Goal: Obtain resource: Download file/media

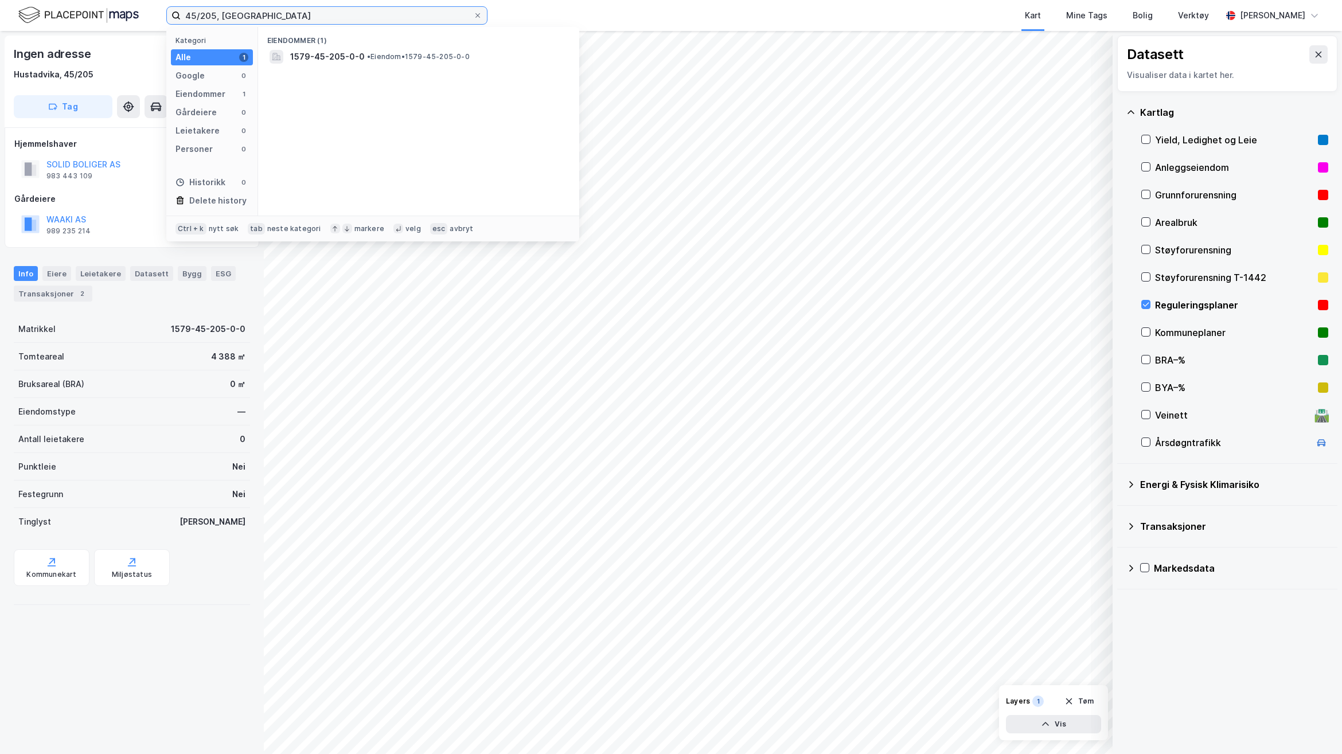
drag, startPoint x: 287, startPoint y: 18, endPoint x: 112, endPoint y: 11, distance: 175.1
click at [112, 11] on div "45/205, Hustadvika Kategori Alle 1 Google 0 Eiendommer 1 Gårdeiere 0 Leietakere…" at bounding box center [671, 15] width 1342 height 31
click at [420, 56] on span "[PERSON_NAME][STREET_ADDRESS]" at bounding box center [362, 57] width 144 height 14
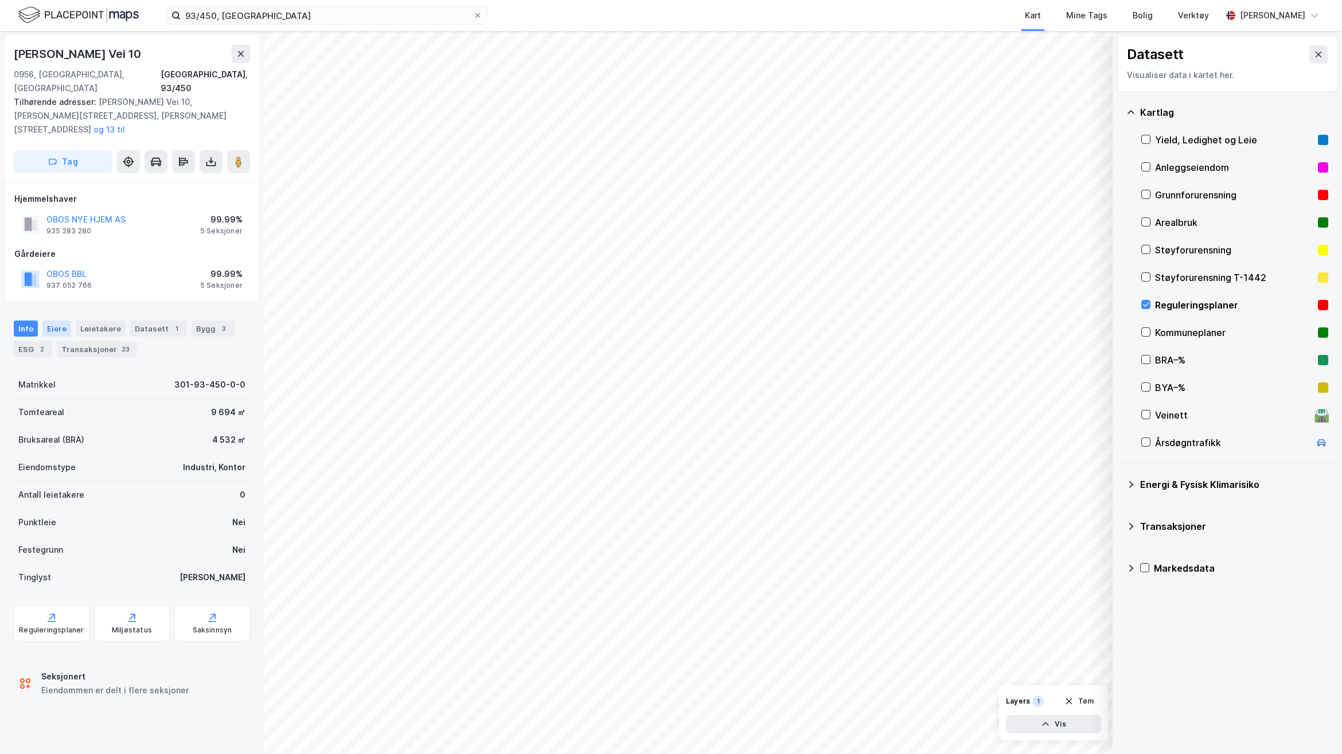
click at [61, 321] on div "Eiere" at bounding box center [56, 329] width 29 height 16
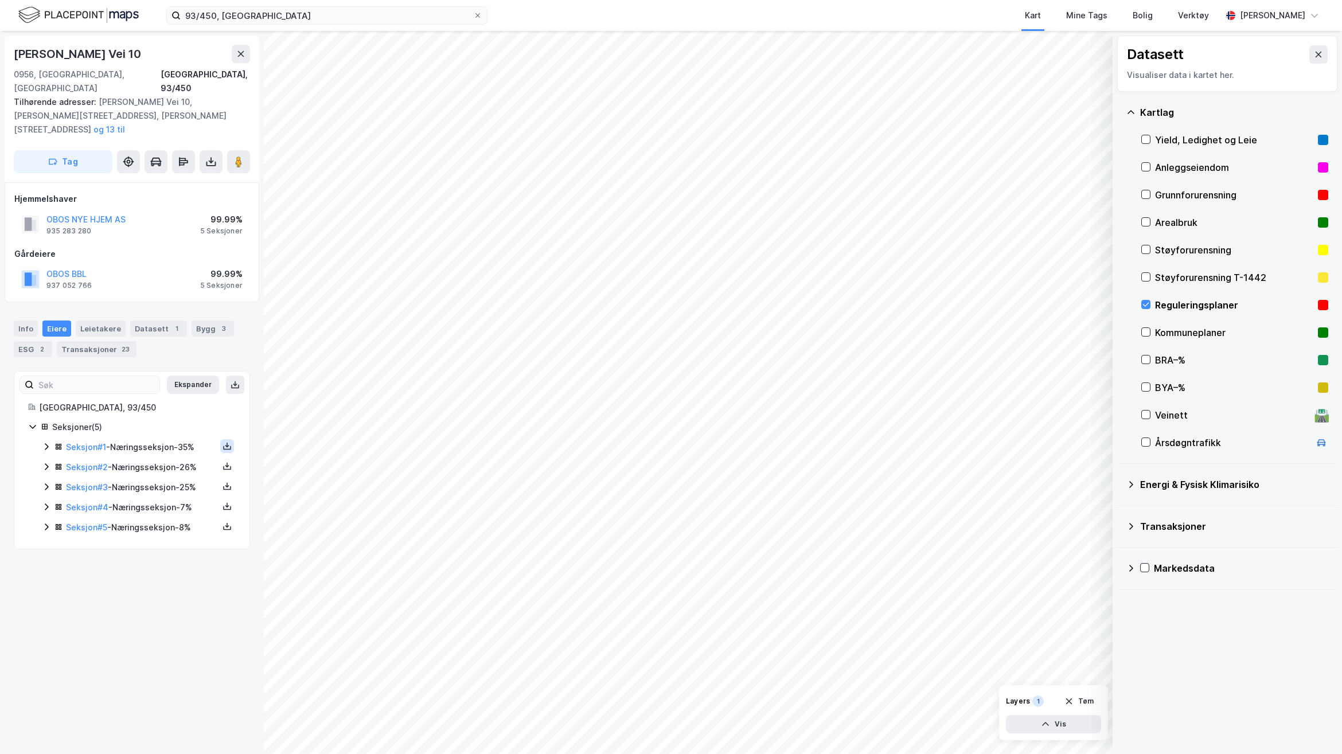
click at [220, 439] on button at bounding box center [227, 446] width 14 height 14
click at [139, 398] on div "Grunnbok" at bounding box center [164, 412] width 101 height 28
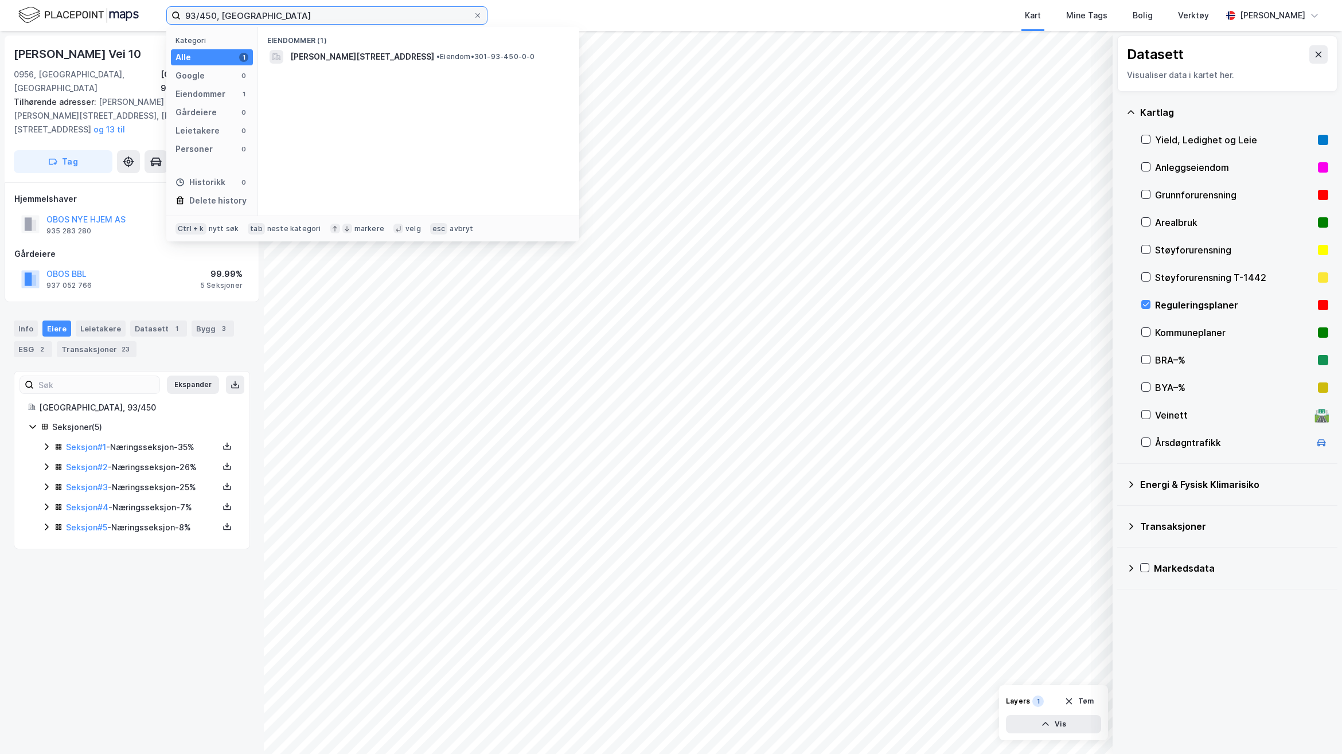
drag, startPoint x: 266, startPoint y: 7, endPoint x: 115, endPoint y: 6, distance: 150.3
click at [115, 6] on div "93/450, Oslo Kategori Alle 1 Google 0 Eiendommer 1 Gårdeiere 0 Leietakere 0 Per…" at bounding box center [671, 15] width 1342 height 31
click at [338, 67] on div "Eiendommer (1) 1579-45-205-0-0 • Eiendom • 1579-45-205-0-0" at bounding box center [418, 121] width 321 height 189
click at [340, 59] on span "1579-45-205-0-0" at bounding box center [327, 57] width 75 height 14
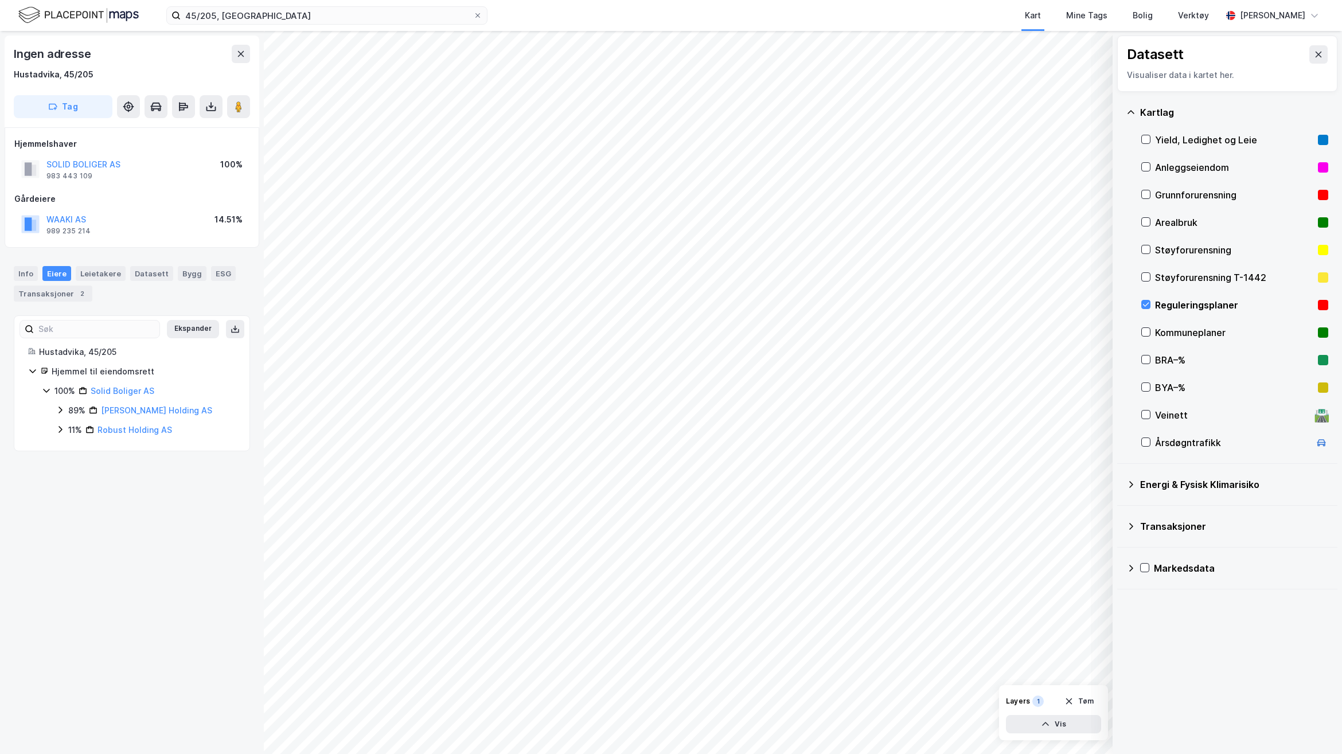
click at [193, 578] on div "Ingen adresse Hustadvika, 45/205 Tag Hjemmelshaver SOLID BOLIGER AS 983 443 109…" at bounding box center [132, 392] width 264 height 723
click at [205, 108] on icon at bounding box center [210, 106] width 11 height 11
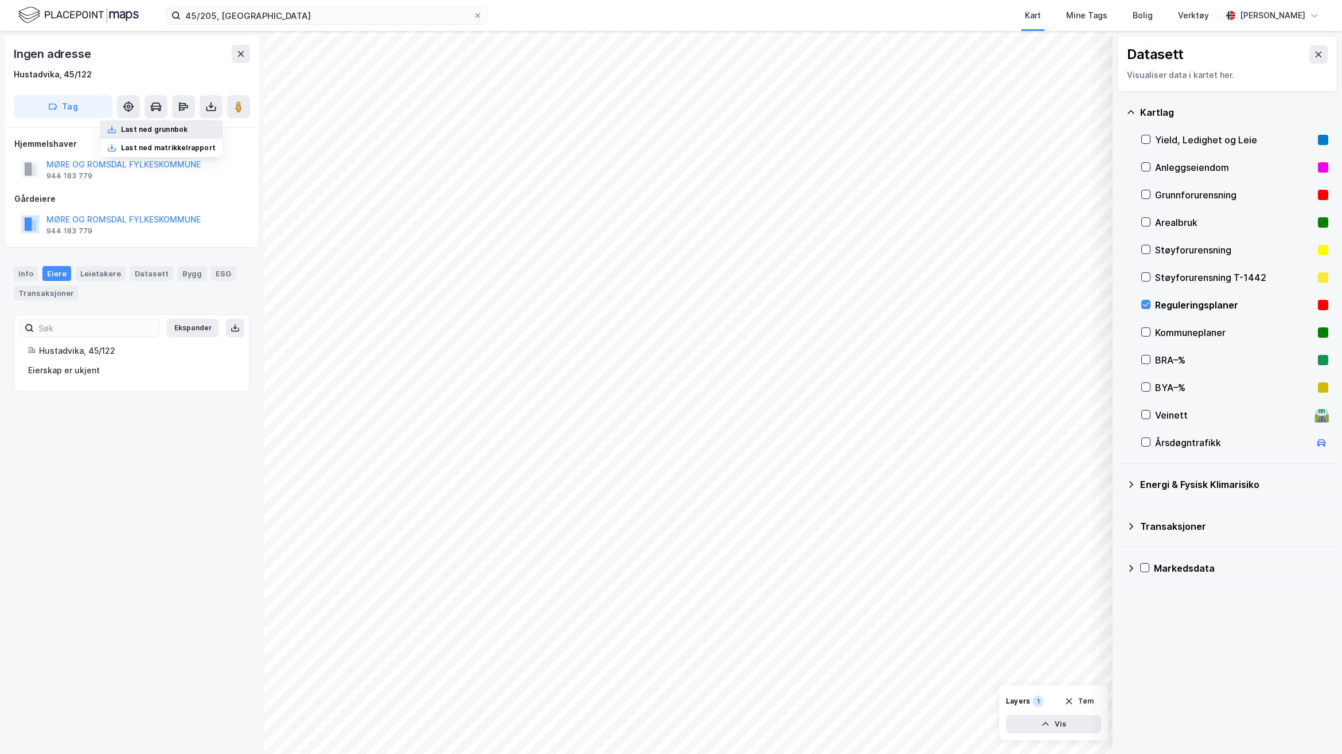
click at [197, 125] on div "Last ned grunnbok" at bounding box center [161, 129] width 122 height 18
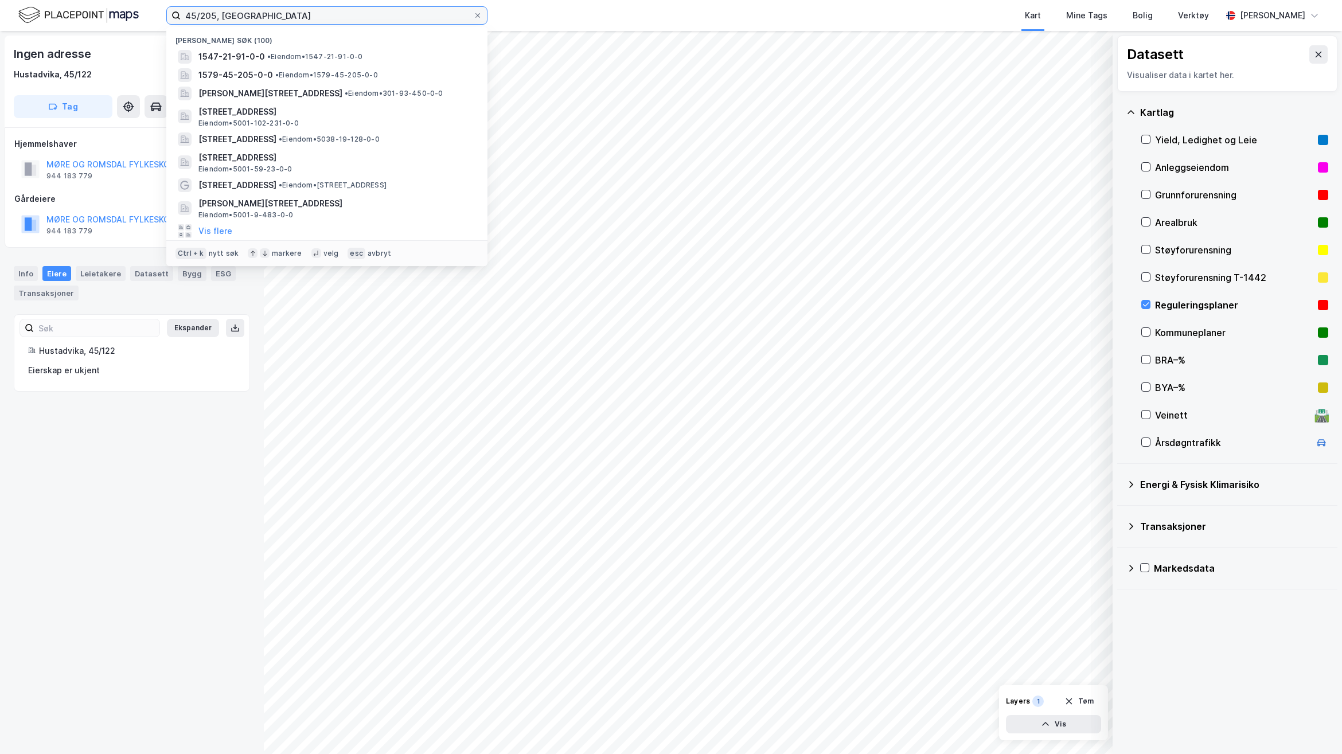
drag, startPoint x: 352, startPoint y: 18, endPoint x: 96, endPoint y: 77, distance: 262.7
click at [129, 23] on div "45/205, Hustadvika Nylige søk (100) 1547-21-91-0-0 • Eiendom • 1547-21-91-0-0 1…" at bounding box center [671, 15] width 1342 height 31
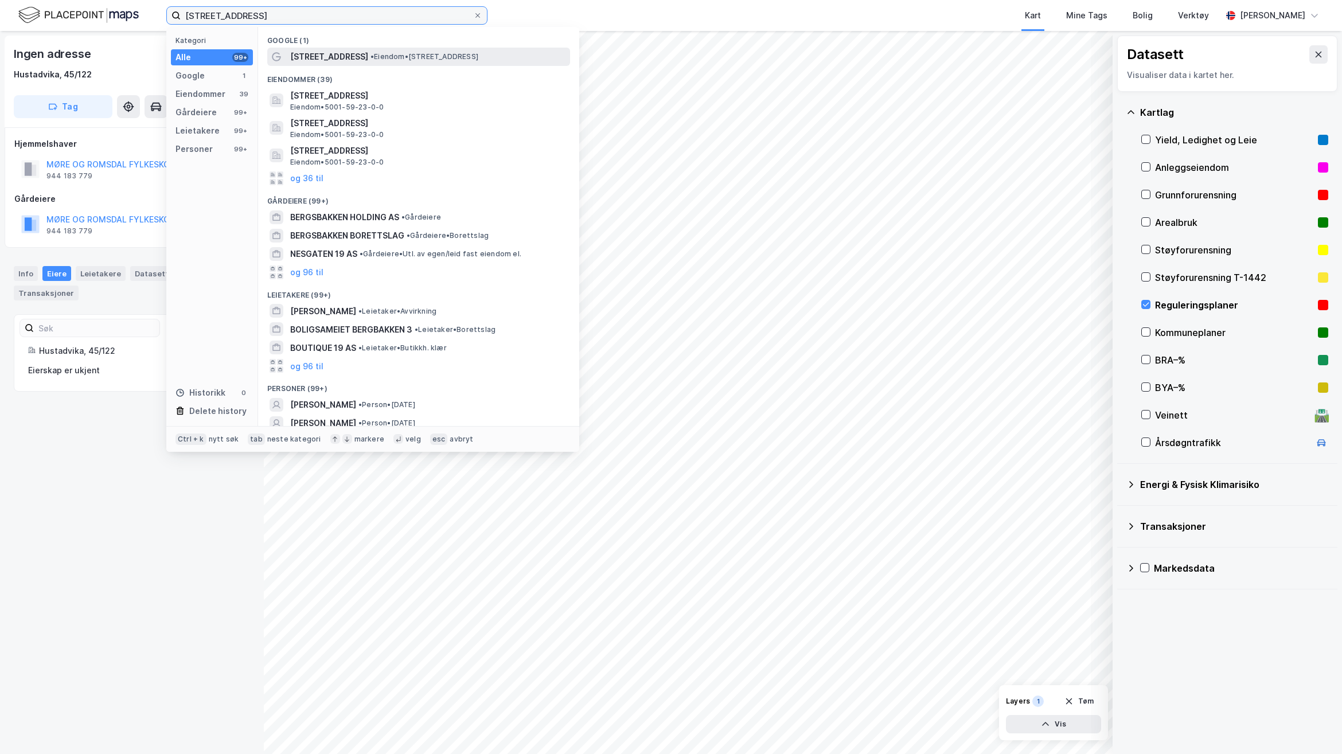
type input "Bergsbakken 19, Trondheim"
click at [371, 59] on span "• Eiendom • Bergsbakken 19, 7052 Trondheim" at bounding box center [425, 56] width 108 height 9
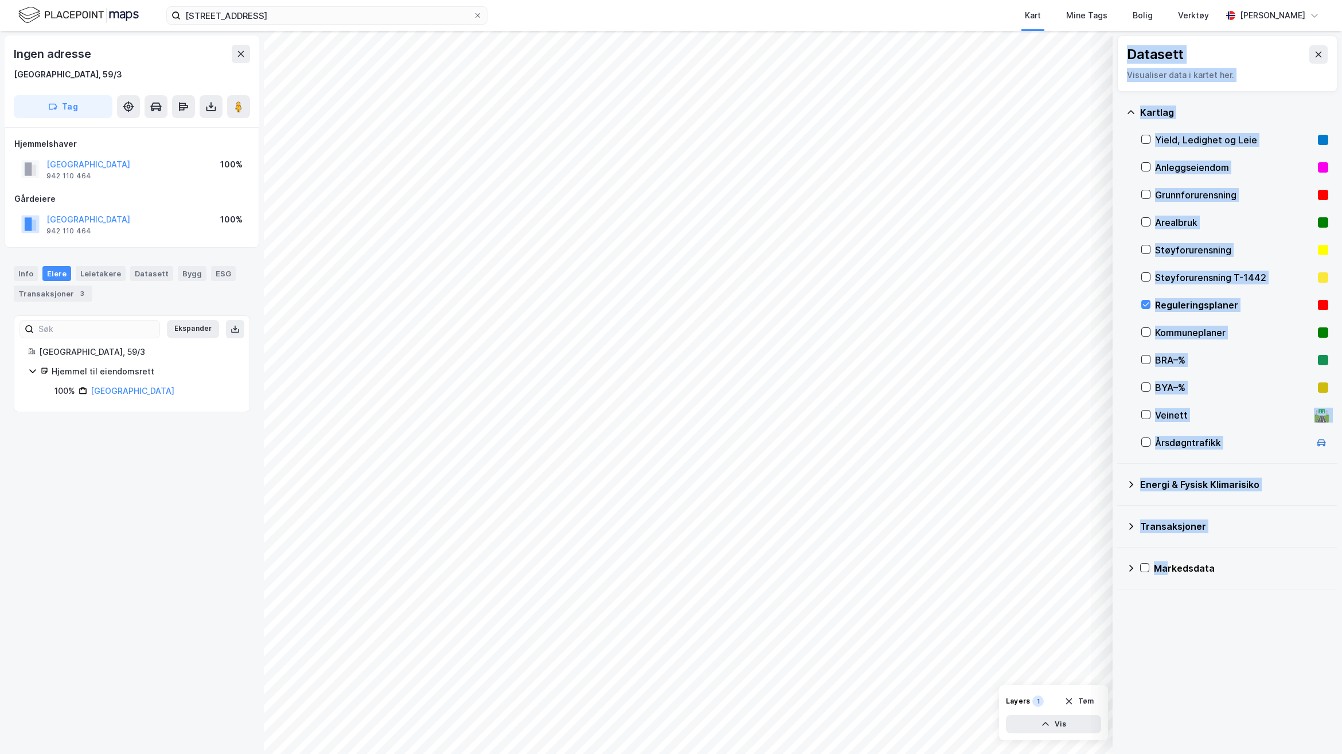
click at [713, 363] on div "Datasett Visualiser data i kartet her. Kartlag Yield, Ledighet og Leie Anleggse…" at bounding box center [671, 392] width 1342 height 723
click at [316, 15] on input "Bergsbakken 19, Trondheim" at bounding box center [327, 15] width 293 height 17
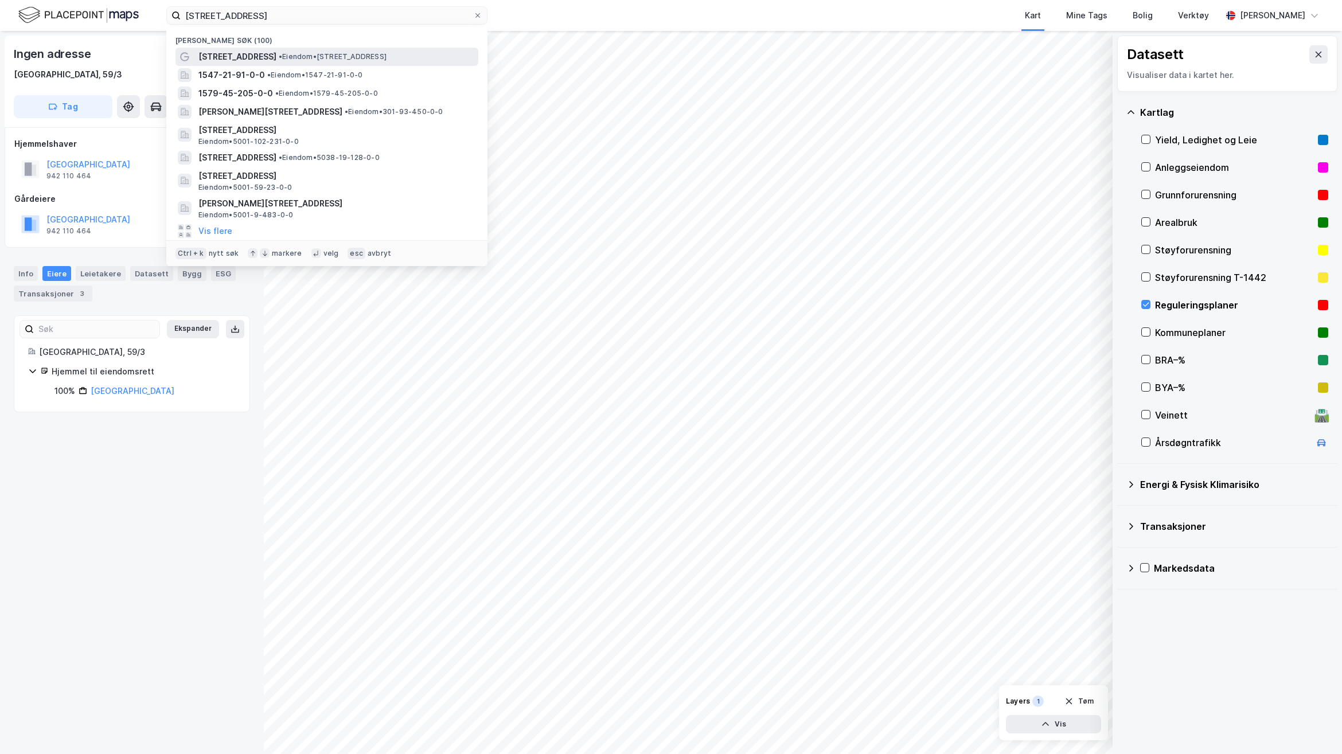
click at [302, 55] on span "• Eiendom • Bergsbakken 19, 7052 Trondheim" at bounding box center [333, 56] width 108 height 9
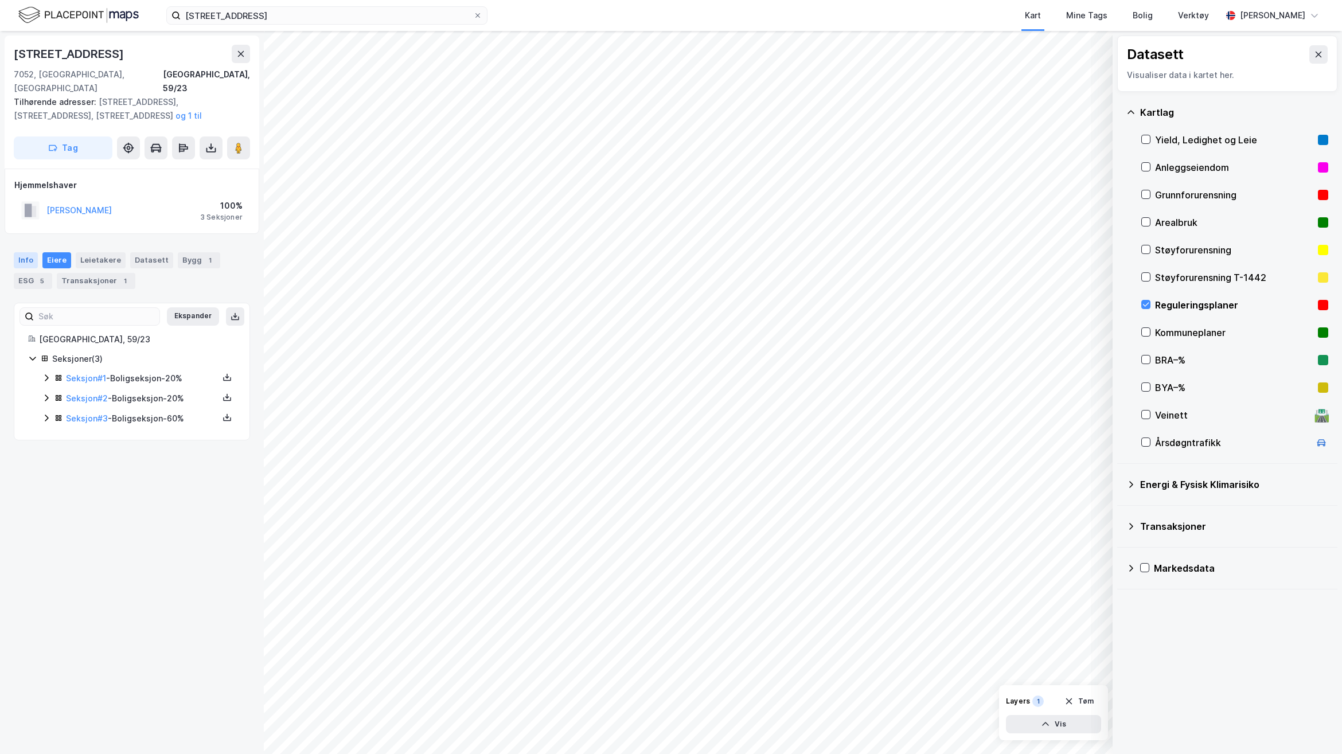
click at [27, 252] on div "Info" at bounding box center [26, 260] width 24 height 16
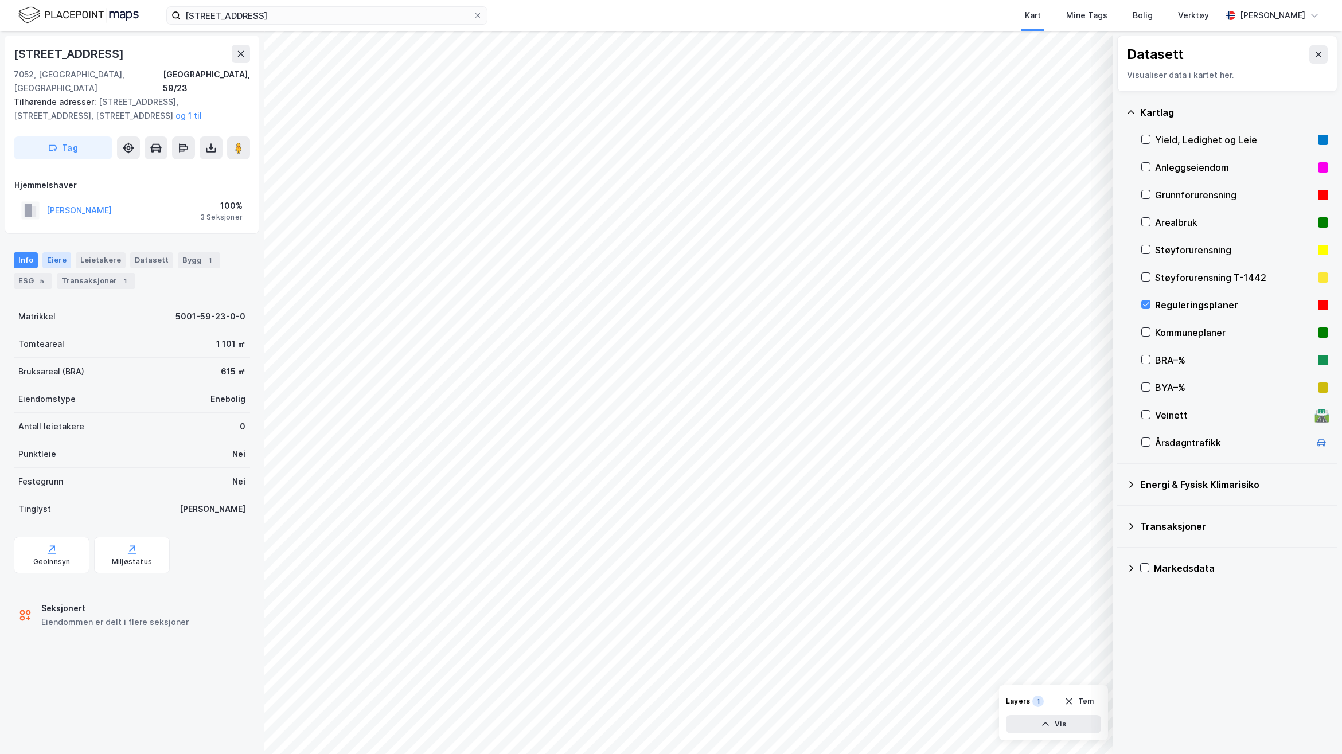
click at [61, 252] on div "Eiere" at bounding box center [56, 260] width 29 height 16
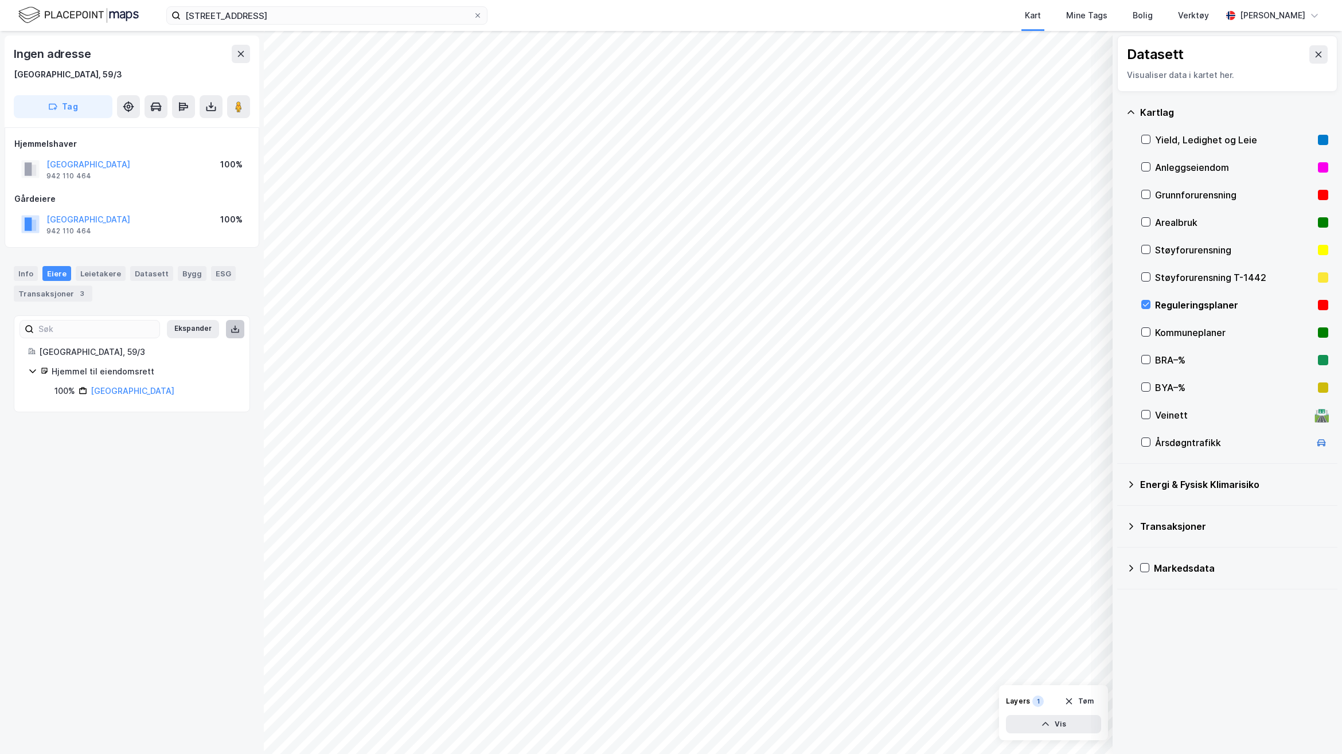
click at [231, 330] on icon at bounding box center [235, 331] width 8 height 4
click at [130, 501] on div "Ingen adresse Trondheim, 59/3 Tag Hjemmelshaver TRONDHEIM KOMMUNE 942 110 464 1…" at bounding box center [132, 392] width 264 height 723
click at [205, 111] on icon at bounding box center [210, 106] width 11 height 11
click at [193, 134] on div "Last ned grunnbok" at bounding box center [161, 129] width 122 height 18
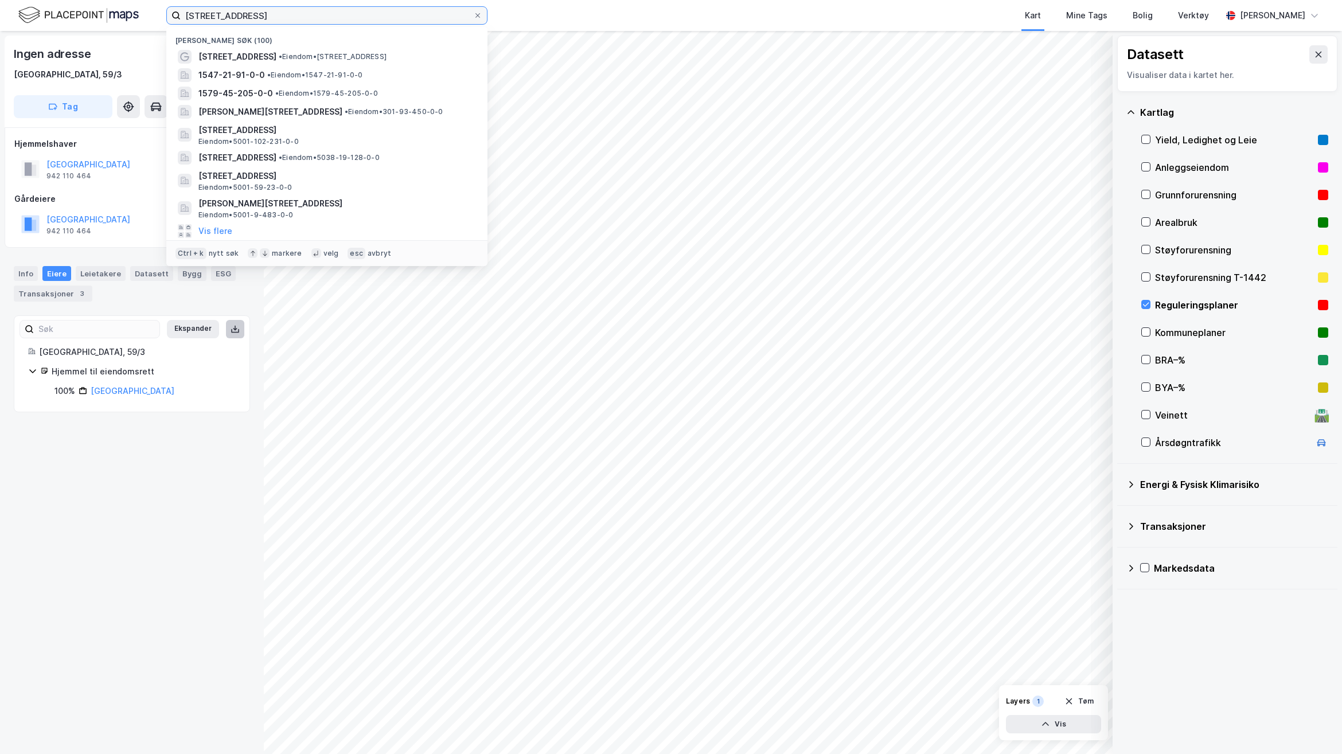
drag, startPoint x: 314, startPoint y: 11, endPoint x: 93, endPoint y: -2, distance: 221.9
click at [93, 0] on html "Bergsbakken 19, Trondheim Nylige søk (100) Bergsbakken 19 • Eiendom • Bergsbakk…" at bounding box center [671, 377] width 1342 height 754
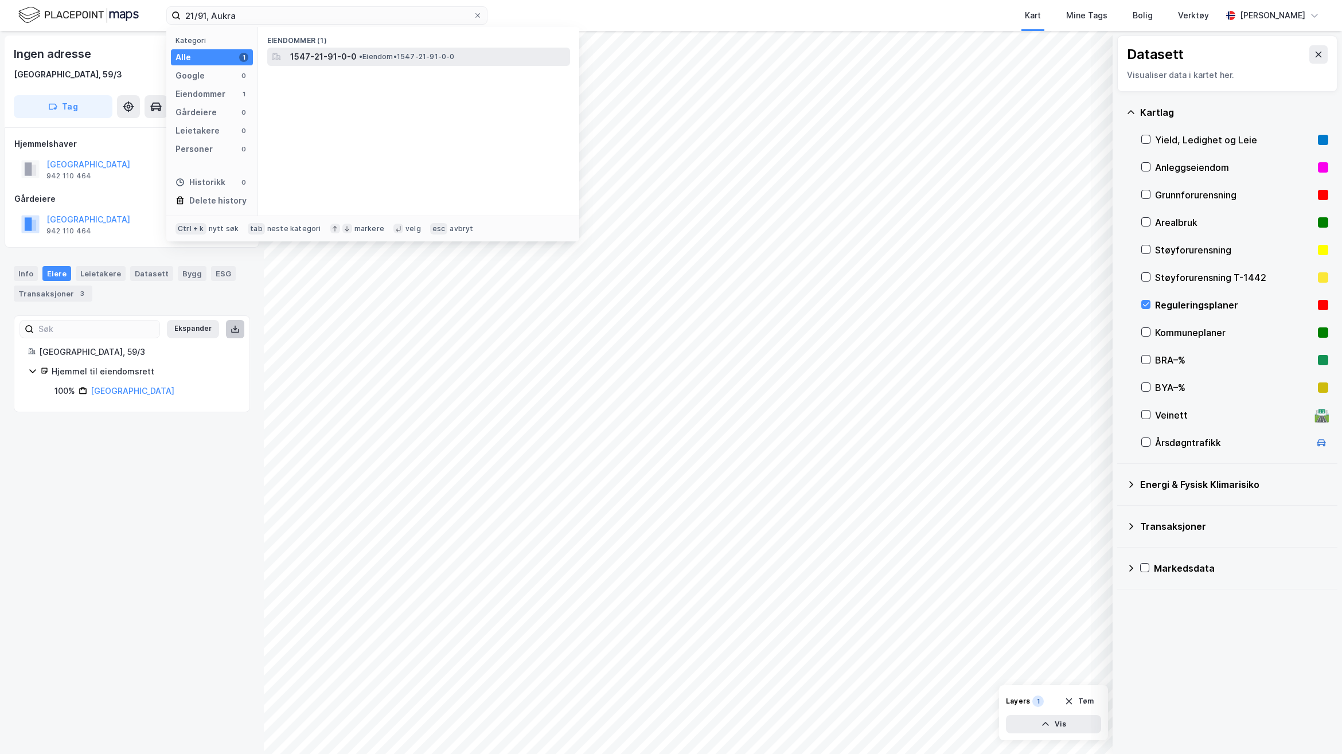
click at [350, 58] on span "1547-21-91-0-0" at bounding box center [323, 57] width 67 height 14
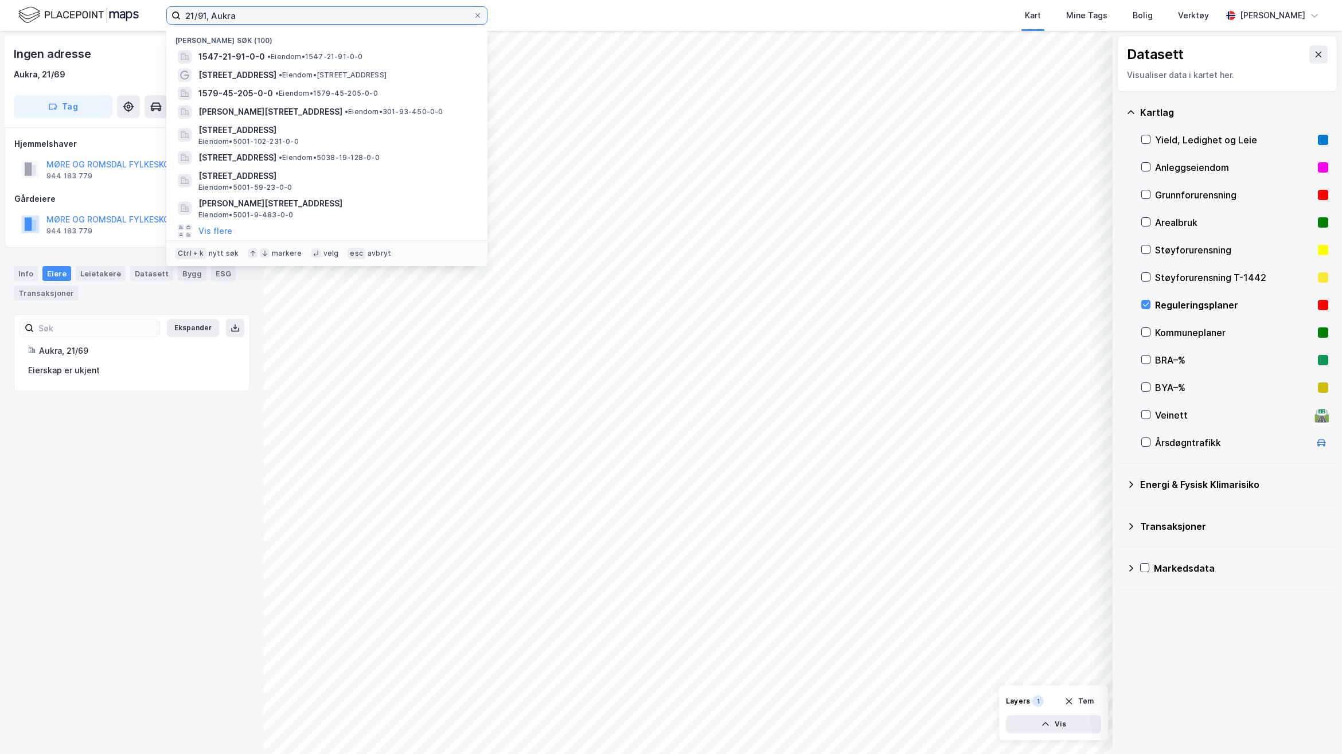
drag, startPoint x: 254, startPoint y: 18, endPoint x: 37, endPoint y: 5, distance: 217.3
click at [37, 5] on div "21/91, Aukra Nylige søk (100) 1547-21-91-0-0 • Eiendom • 1547-21-91-0-0 Bergsba…" at bounding box center [671, 15] width 1342 height 31
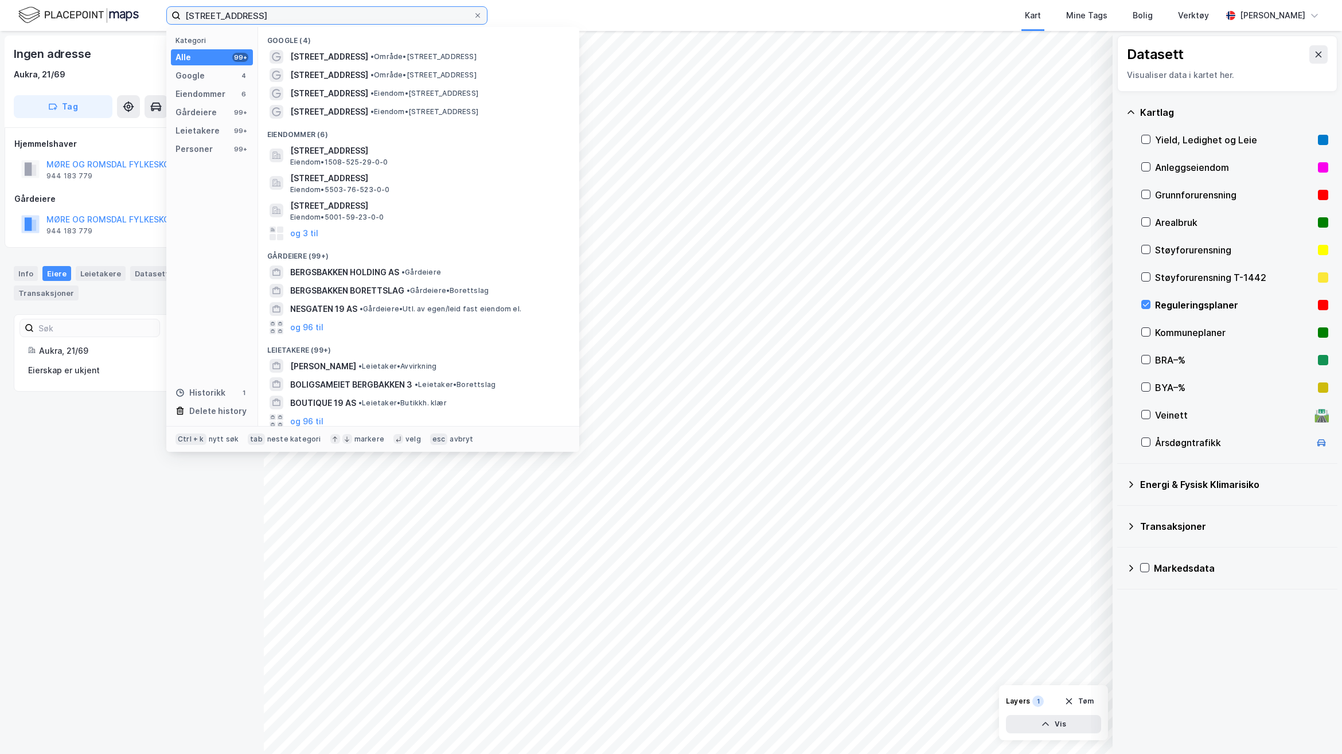
type input "Bergsbakken 19, Trondheim"
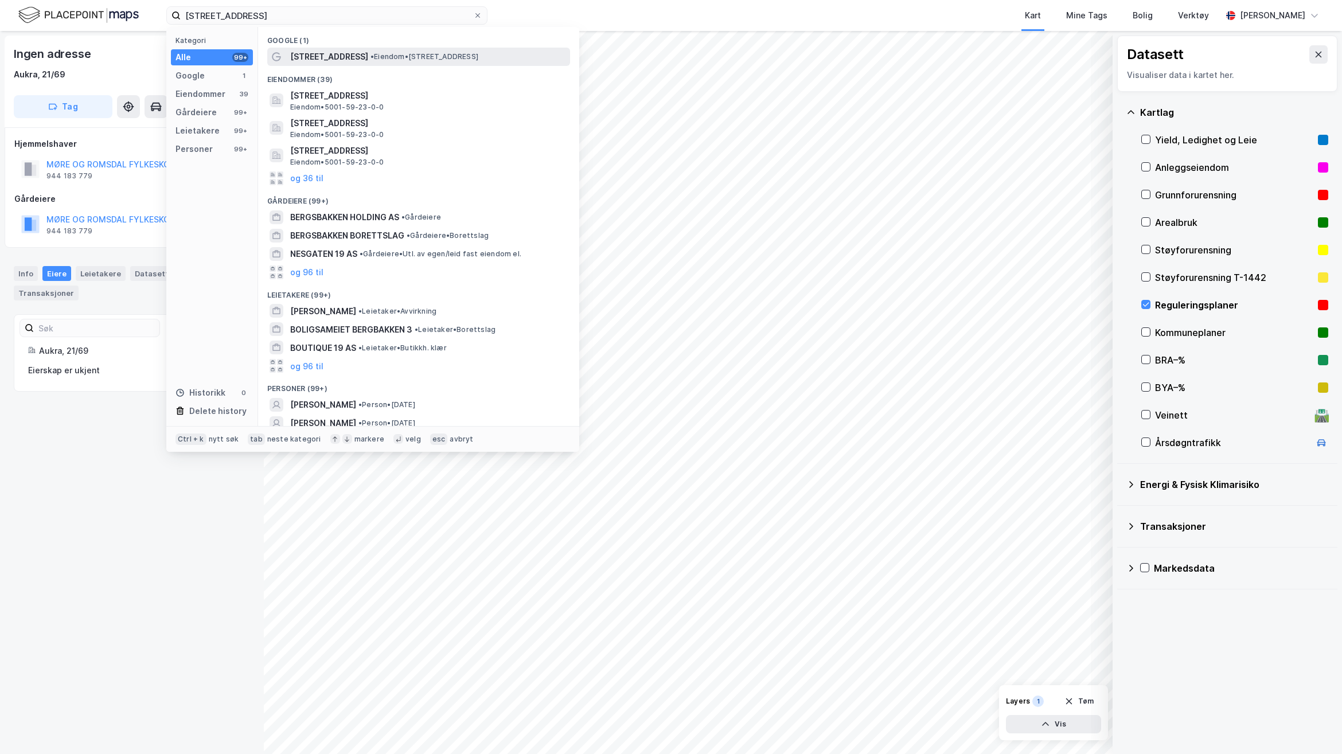
click at [352, 56] on div "Bergsbakken 19 • Eiendom • Bergsbakken 19, 7052 Trondheim" at bounding box center [429, 57] width 278 height 14
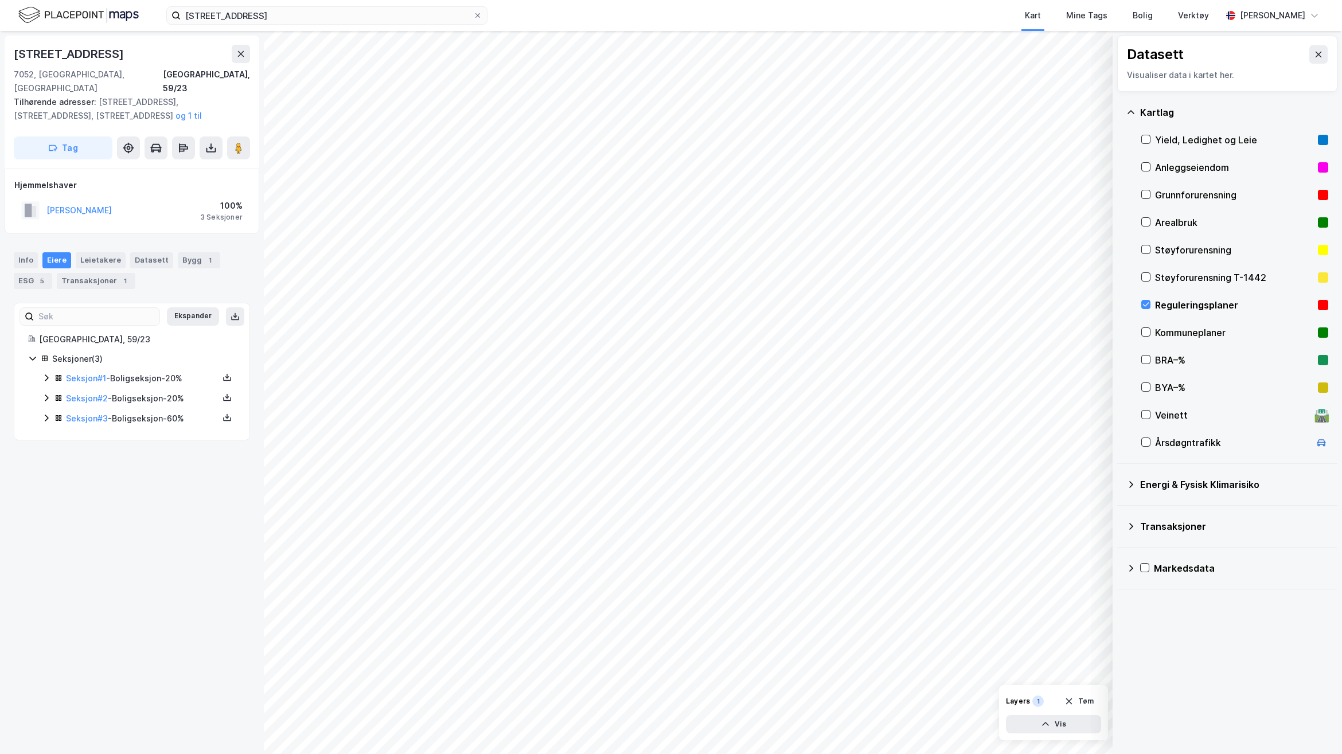
click at [1176, 488] on div "Energi & Fysisk Klimarisiko" at bounding box center [1234, 485] width 188 height 14
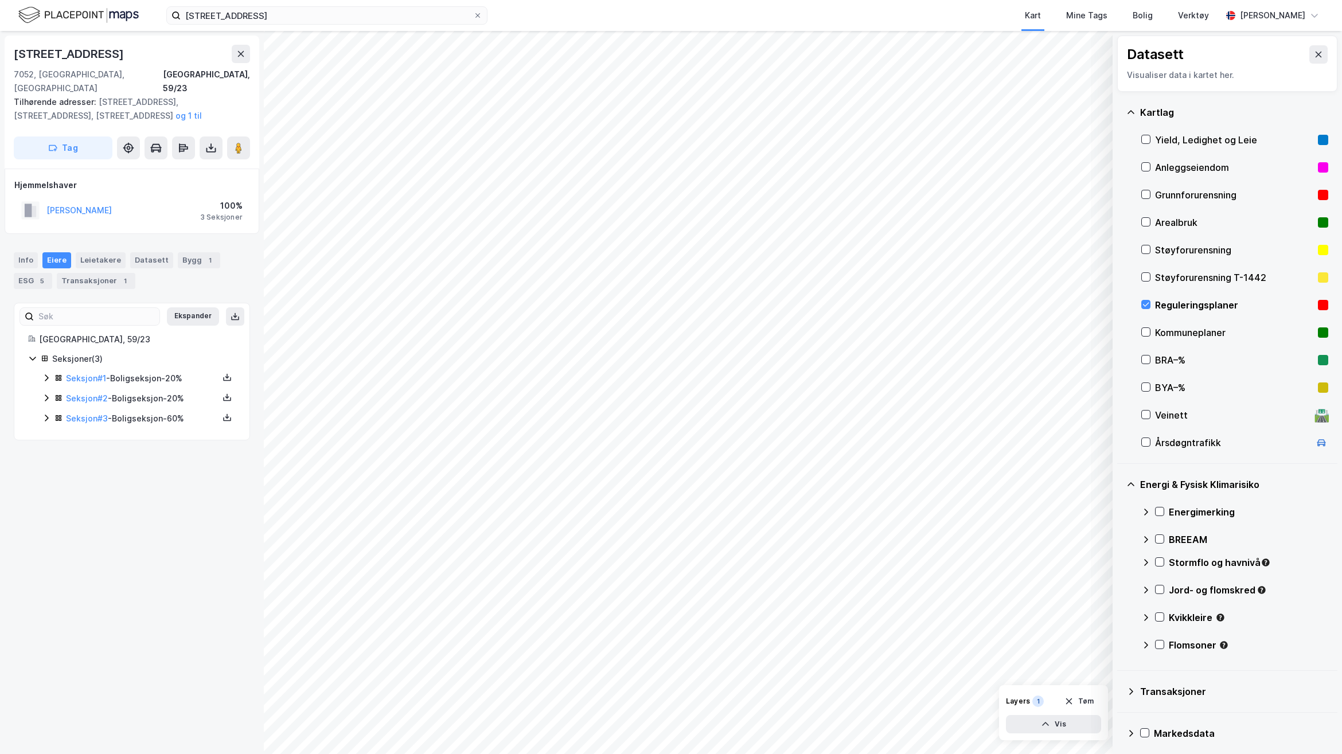
drag, startPoint x: 1304, startPoint y: 44, endPoint x: 1309, endPoint y: 68, distance: 24.6
click at [1304, 49] on div "Datasett Visualiser data i kartet her." at bounding box center [1227, 64] width 220 height 56
click at [1316, 56] on icon at bounding box center [1319, 55] width 6 height 6
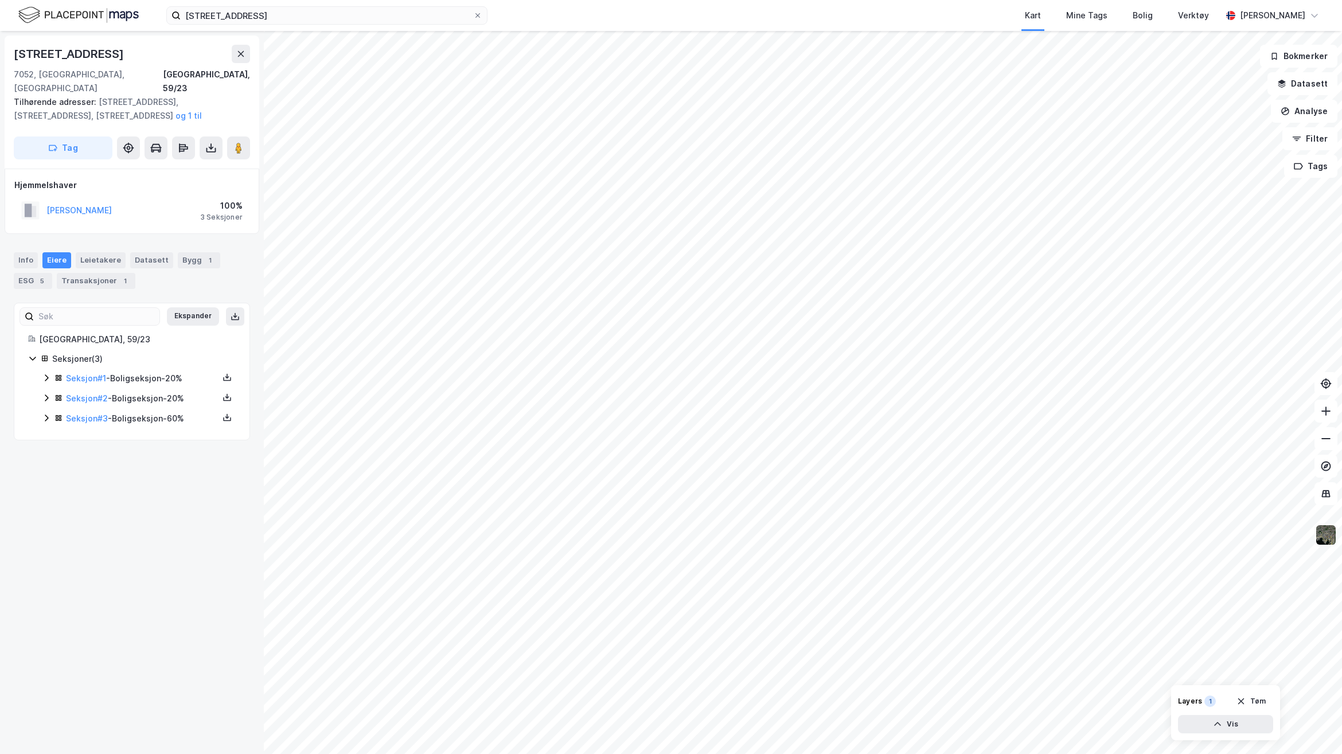
click at [1324, 545] on img at bounding box center [1326, 535] width 22 height 22
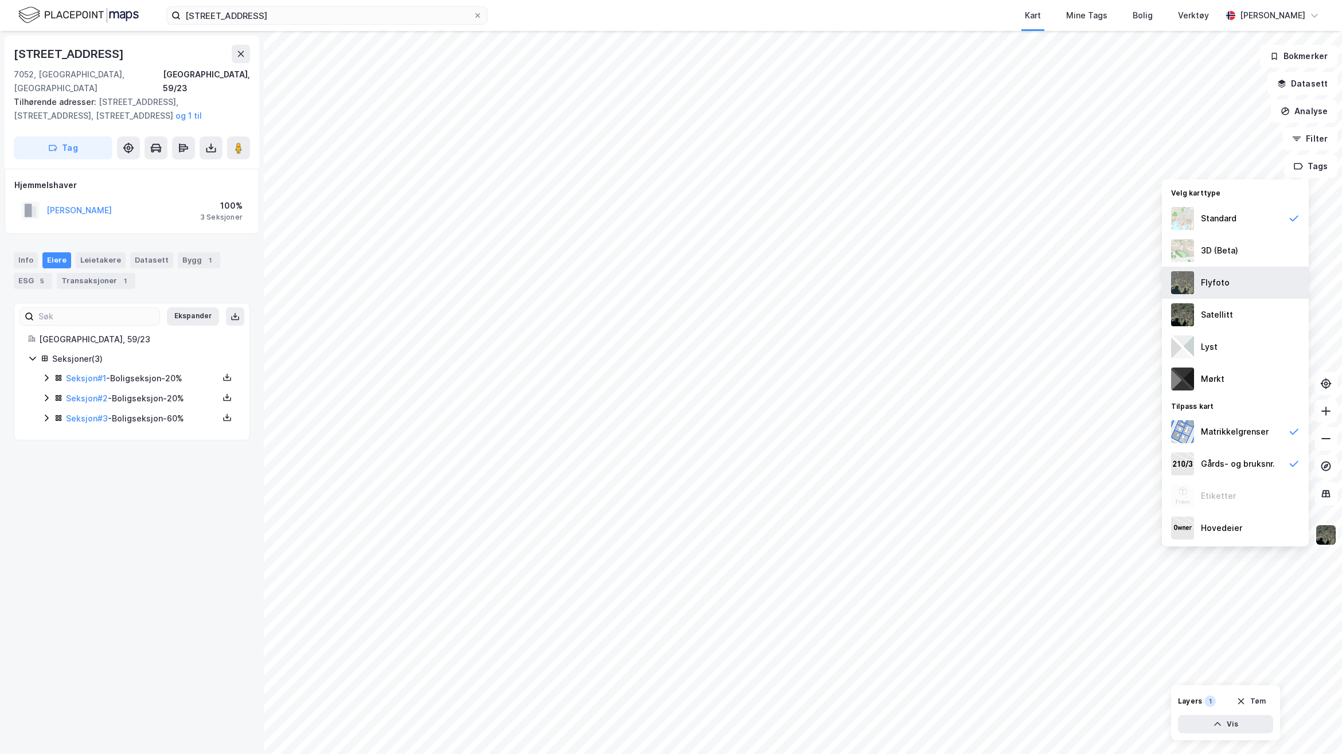
click at [1239, 289] on div "Flyfoto" at bounding box center [1235, 283] width 147 height 32
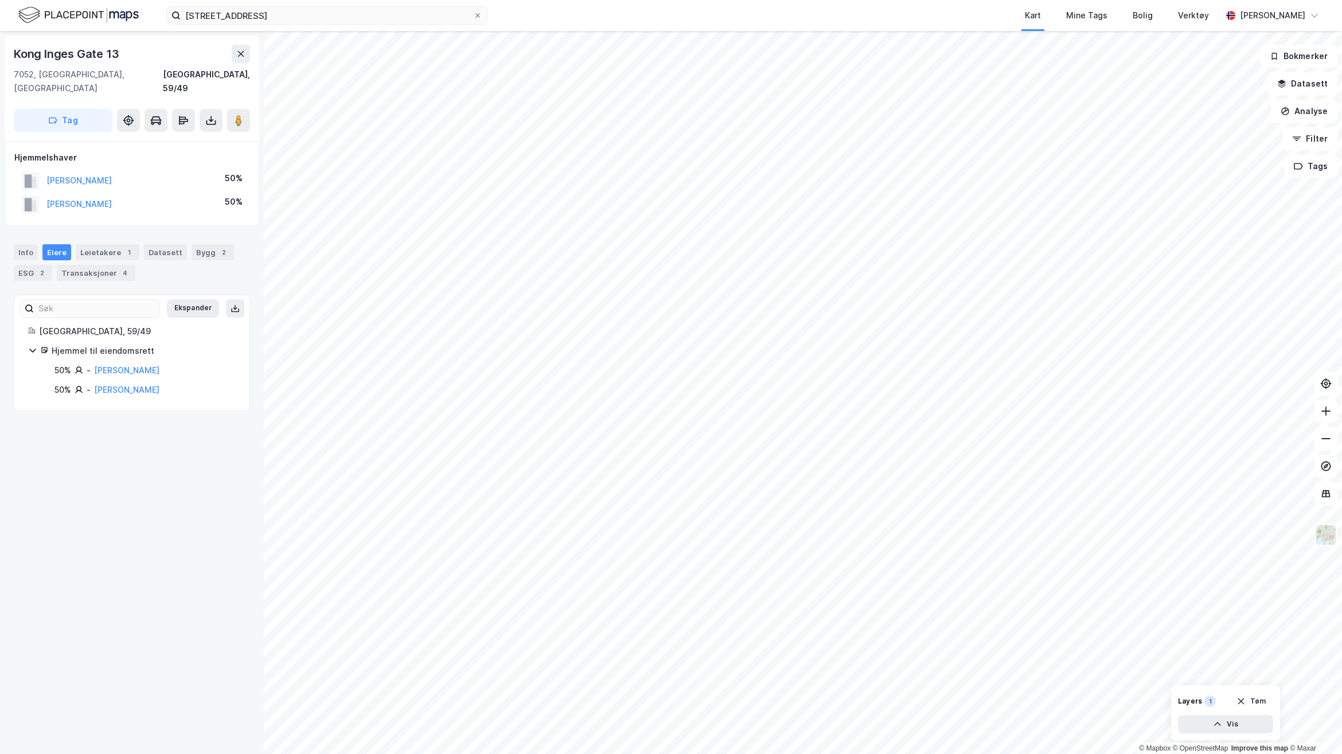
click at [1334, 536] on img at bounding box center [1326, 535] width 22 height 22
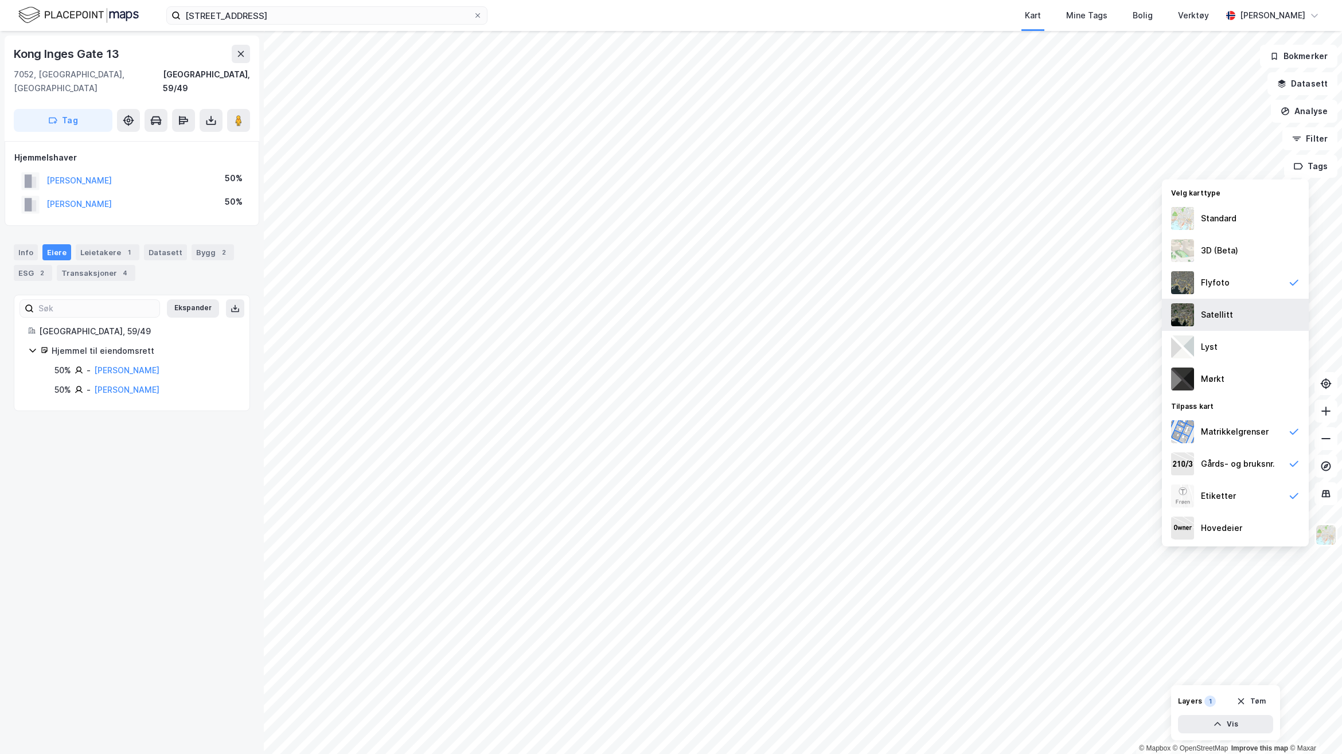
click at [1252, 323] on div "Satellitt" at bounding box center [1235, 315] width 147 height 32
click at [1235, 291] on div "Flyfoto" at bounding box center [1235, 283] width 147 height 32
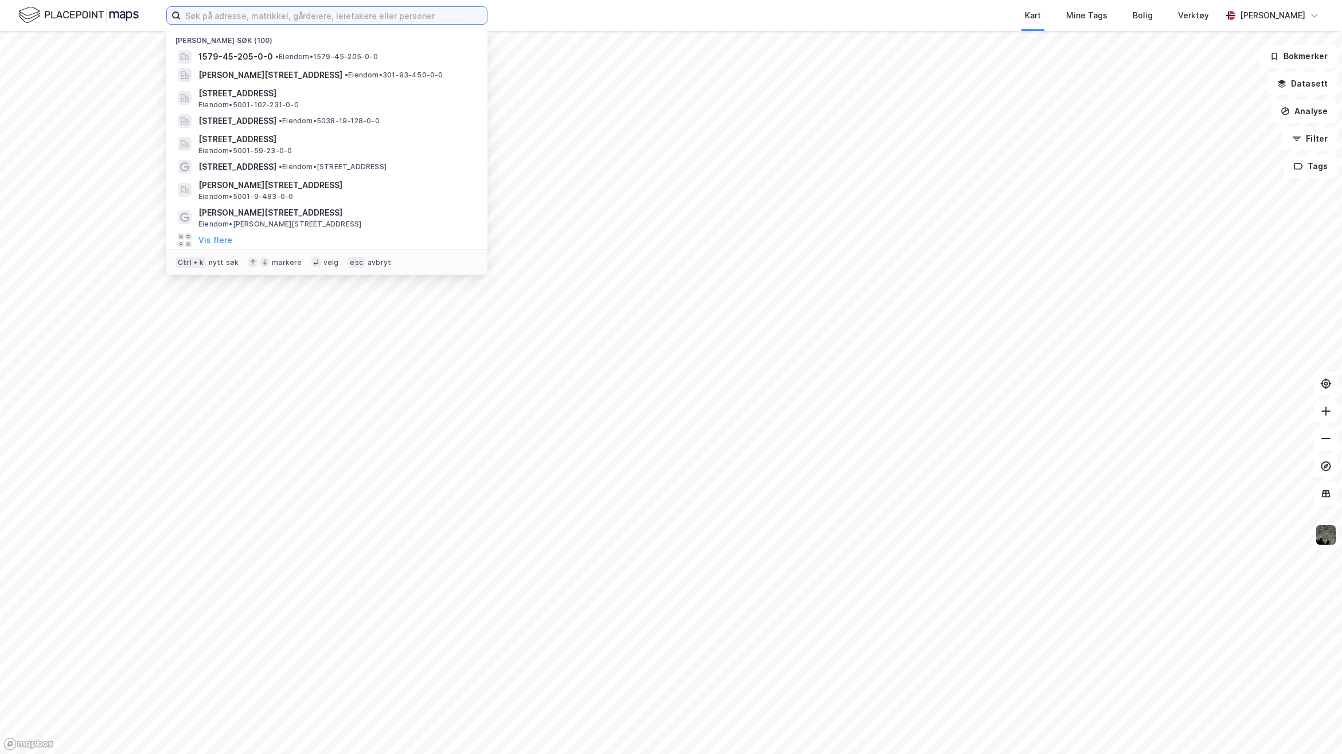
click at [301, 13] on input at bounding box center [334, 15] width 306 height 17
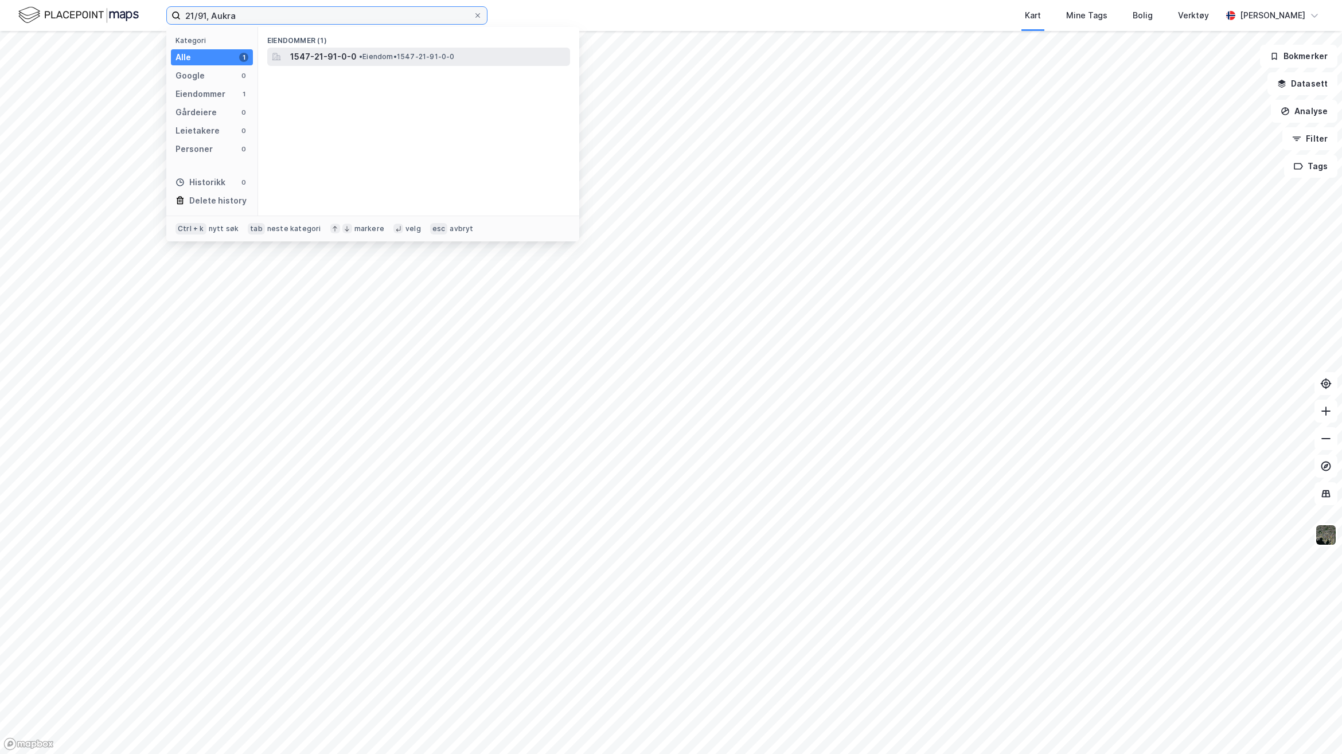
type input "21/91, Aukra"
click at [420, 50] on div "1547-21-91-0-0 • Eiendom • 1547-21-91-0-0" at bounding box center [429, 57] width 278 height 14
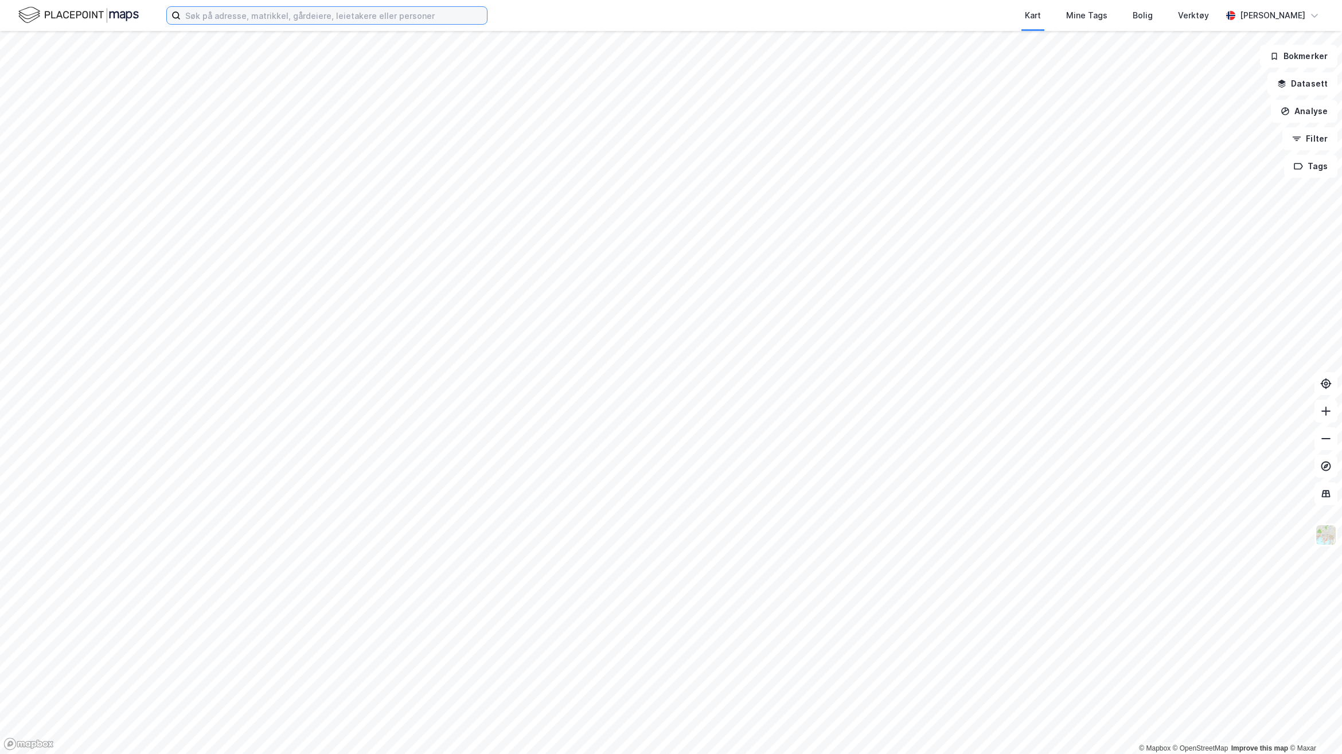
click at [368, 13] on input at bounding box center [334, 15] width 306 height 17
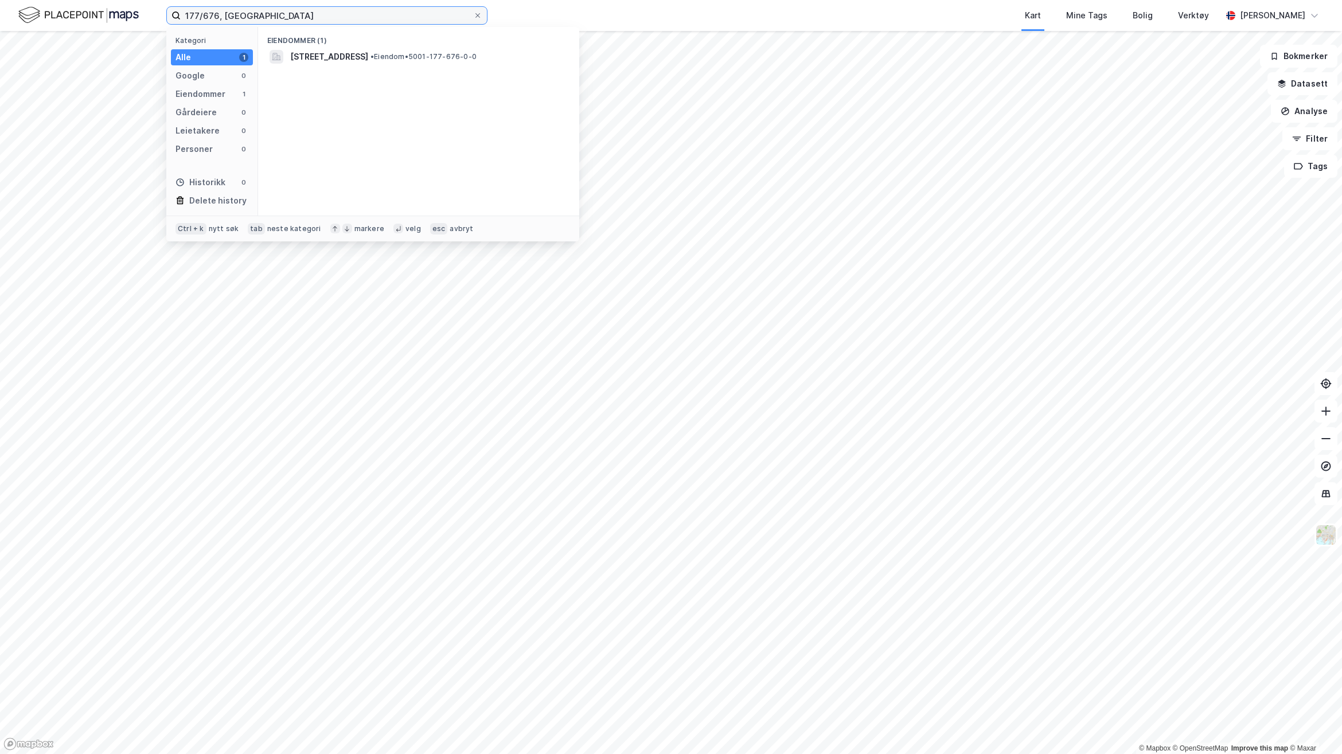
type input "177/676, Trondheim"
click at [342, 53] on span "Nertrøa 2B, 7089, HEIMDAL, TRONDHEIM" at bounding box center [329, 57] width 78 height 14
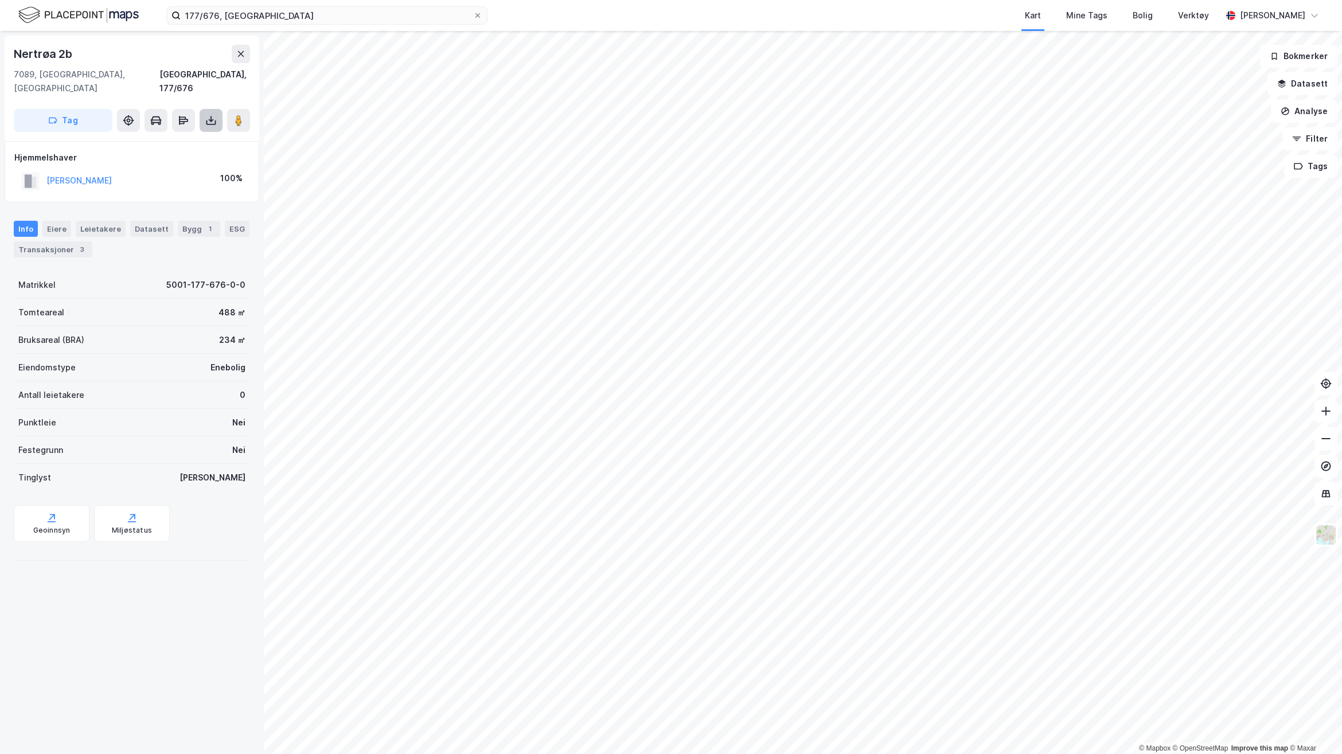
click at [204, 109] on button at bounding box center [211, 120] width 23 height 23
click at [185, 139] on div "Last ned grunnbok" at bounding box center [154, 143] width 67 height 9
